Goal: Use online tool/utility: Utilize a website feature to perform a specific function

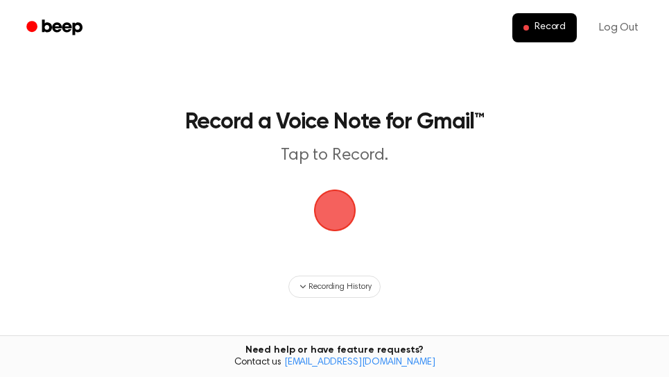
click at [332, 214] on span "button" at bounding box center [335, 210] width 42 height 42
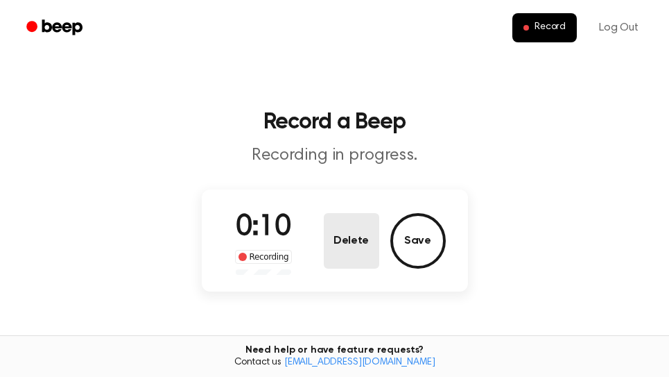
click at [349, 233] on button "Delete" at bounding box center [351, 240] width 55 height 55
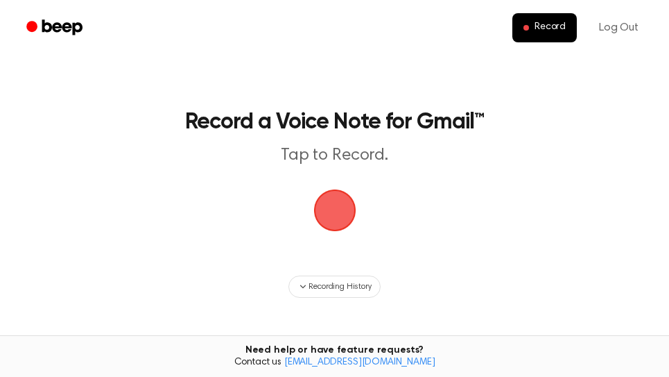
click at [345, 219] on span "button" at bounding box center [334, 209] width 67 height 67
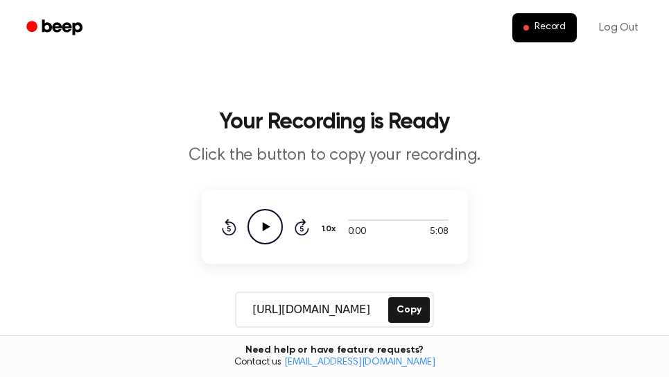
drag, startPoint x: 407, startPoint y: 311, endPoint x: 654, endPoint y: 138, distance: 301.8
click at [410, 309] on button "Copy" at bounding box center [408, 310] width 41 height 26
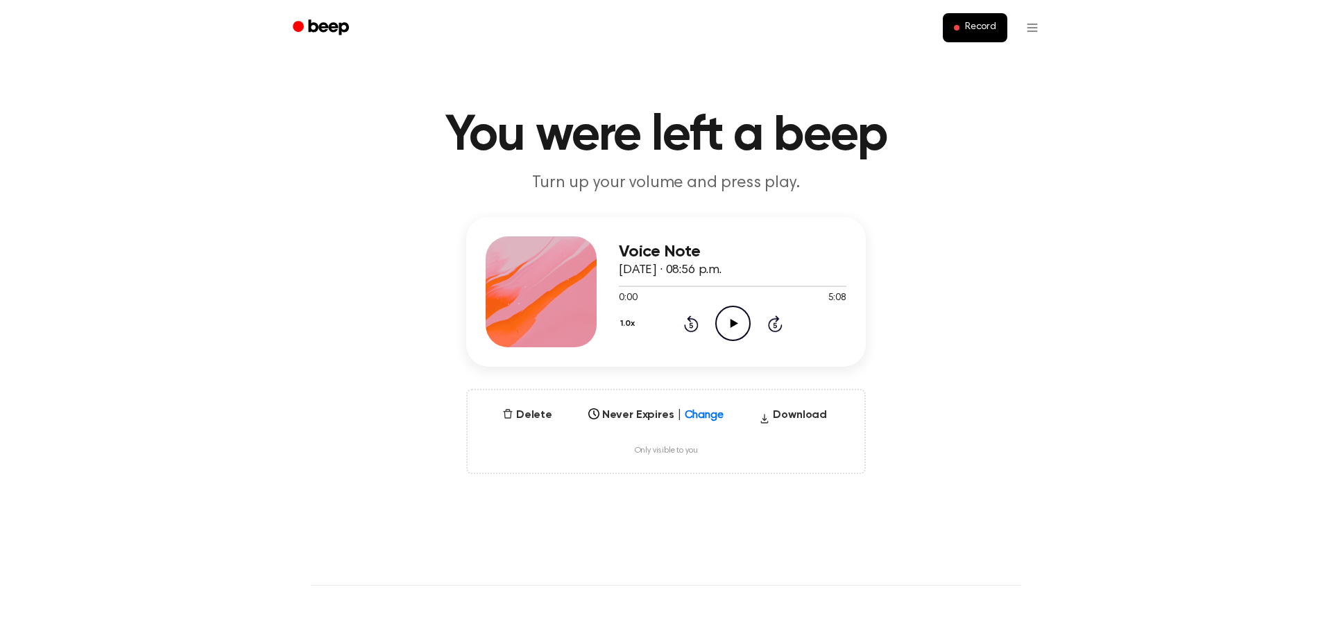
drag, startPoint x: 736, startPoint y: 327, endPoint x: 775, endPoint y: 308, distance: 43.4
click at [736, 327] on icon "Play Audio" at bounding box center [732, 323] width 35 height 35
click at [834, 286] on div at bounding box center [733, 286] width 228 height 1
click at [777, 326] on icon "Skip 5 seconds" at bounding box center [774, 324] width 15 height 18
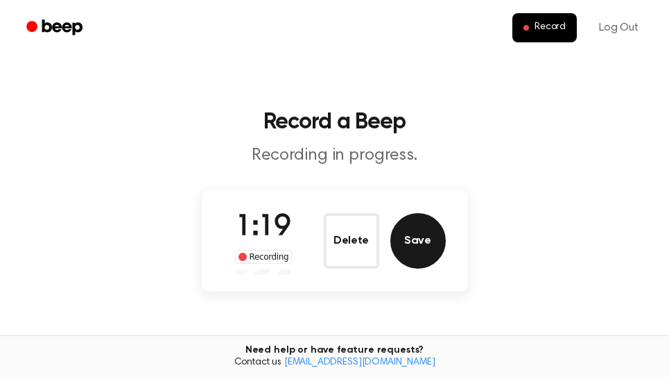
click at [430, 240] on button "Save" at bounding box center [418, 240] width 55 height 55
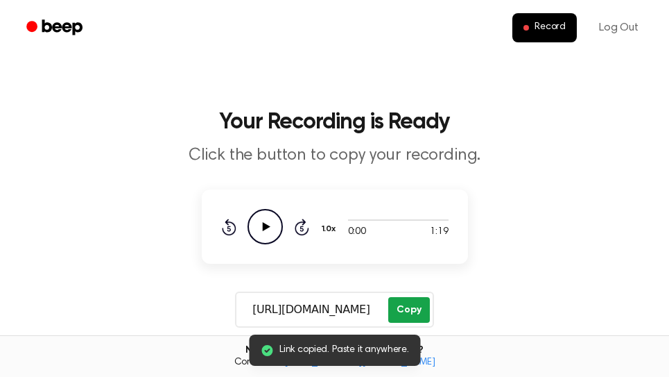
click at [421, 313] on button "Copy" at bounding box center [408, 310] width 41 height 26
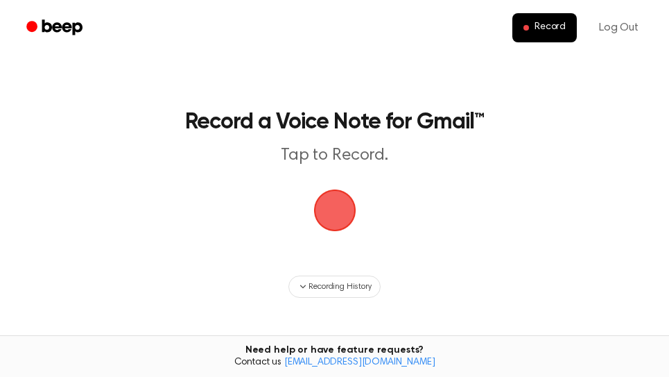
click at [342, 216] on span "button" at bounding box center [335, 210] width 50 height 50
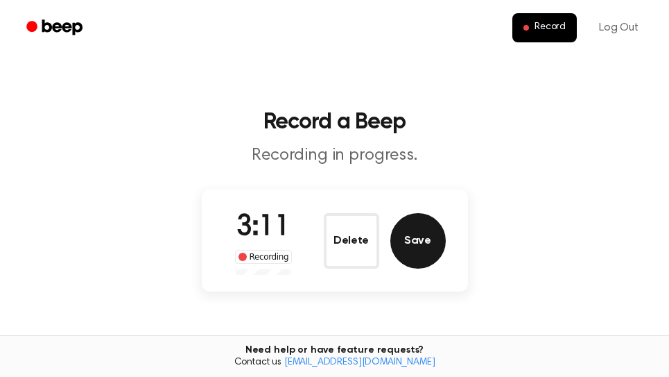
click at [421, 234] on button "Save" at bounding box center [418, 240] width 55 height 55
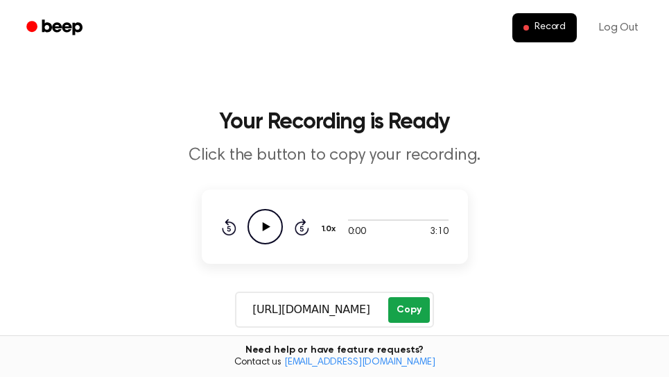
click at [413, 309] on button "Copy" at bounding box center [408, 310] width 41 height 26
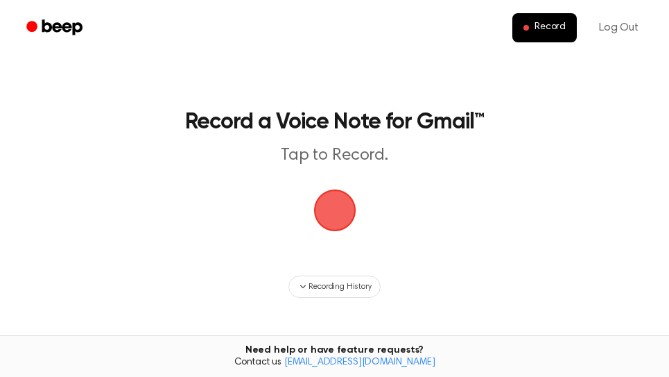
click at [340, 216] on span "button" at bounding box center [335, 210] width 39 height 39
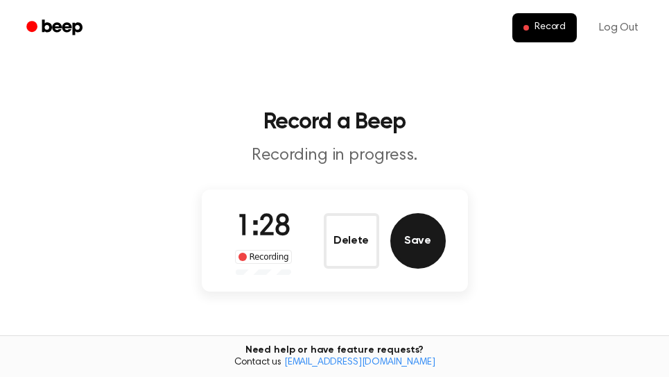
click at [429, 247] on button "Save" at bounding box center [418, 240] width 55 height 55
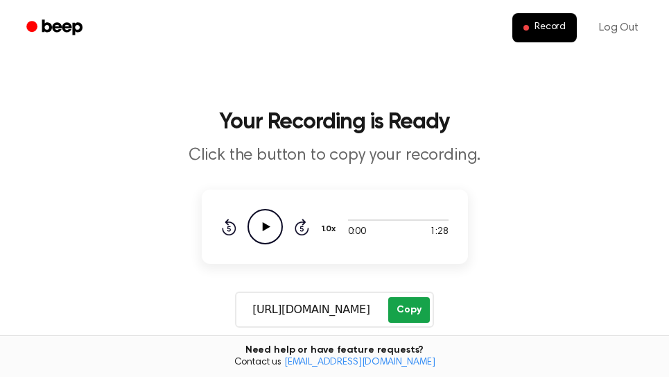
click at [411, 307] on button "Copy" at bounding box center [408, 310] width 41 height 26
